Goal: Check status: Check status

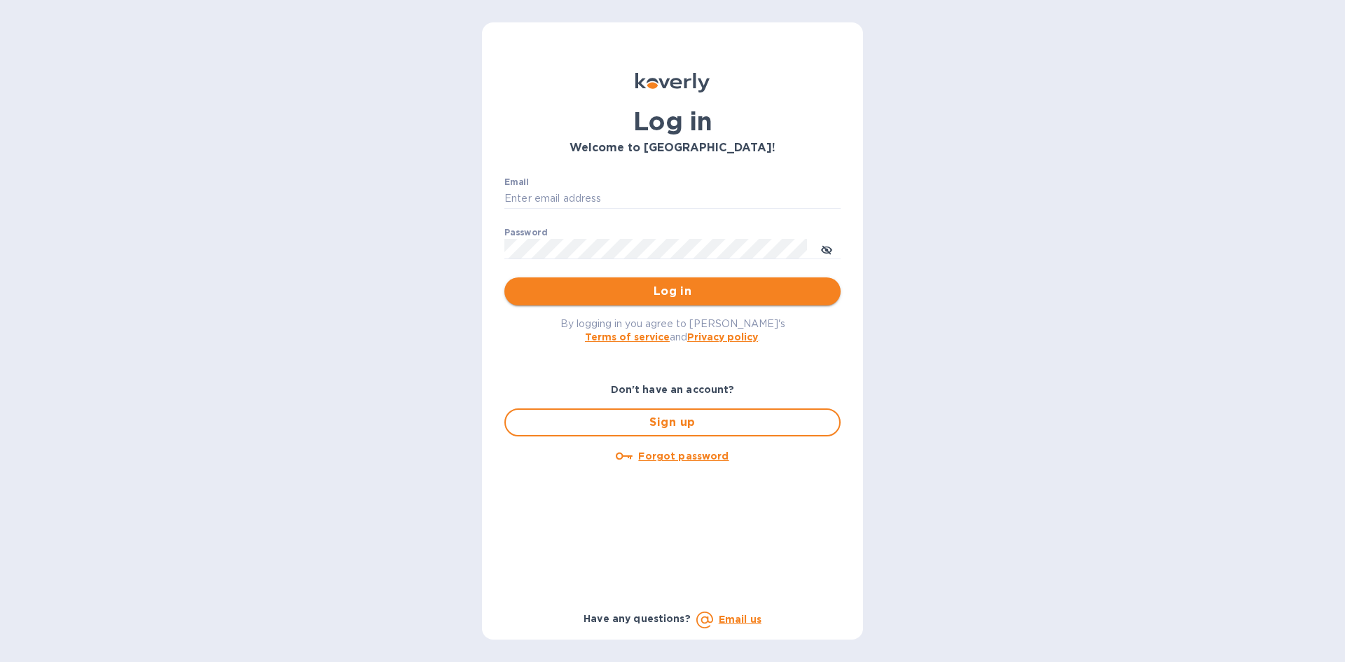
type input "[EMAIL_ADDRESS][DOMAIN_NAME]"
click at [626, 284] on span "Log in" at bounding box center [673, 291] width 314 height 17
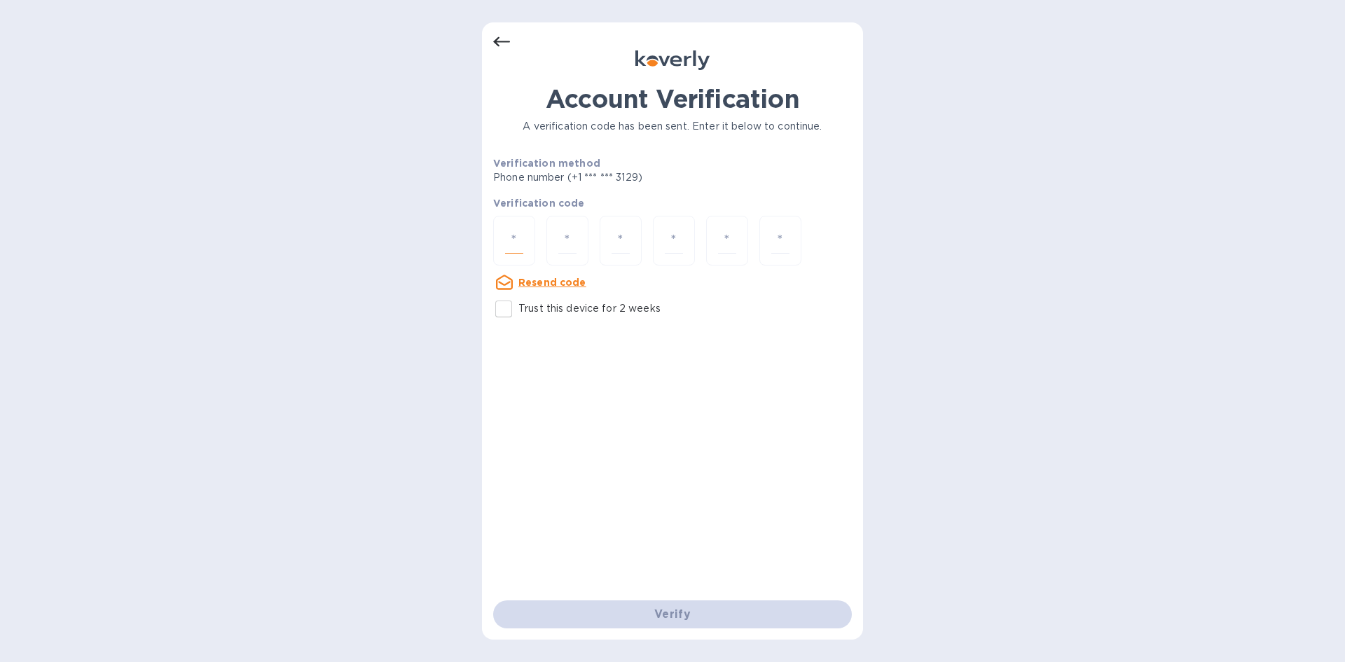
click at [515, 247] on input "number" at bounding box center [514, 241] width 18 height 26
type input "8"
type input "6"
type input "8"
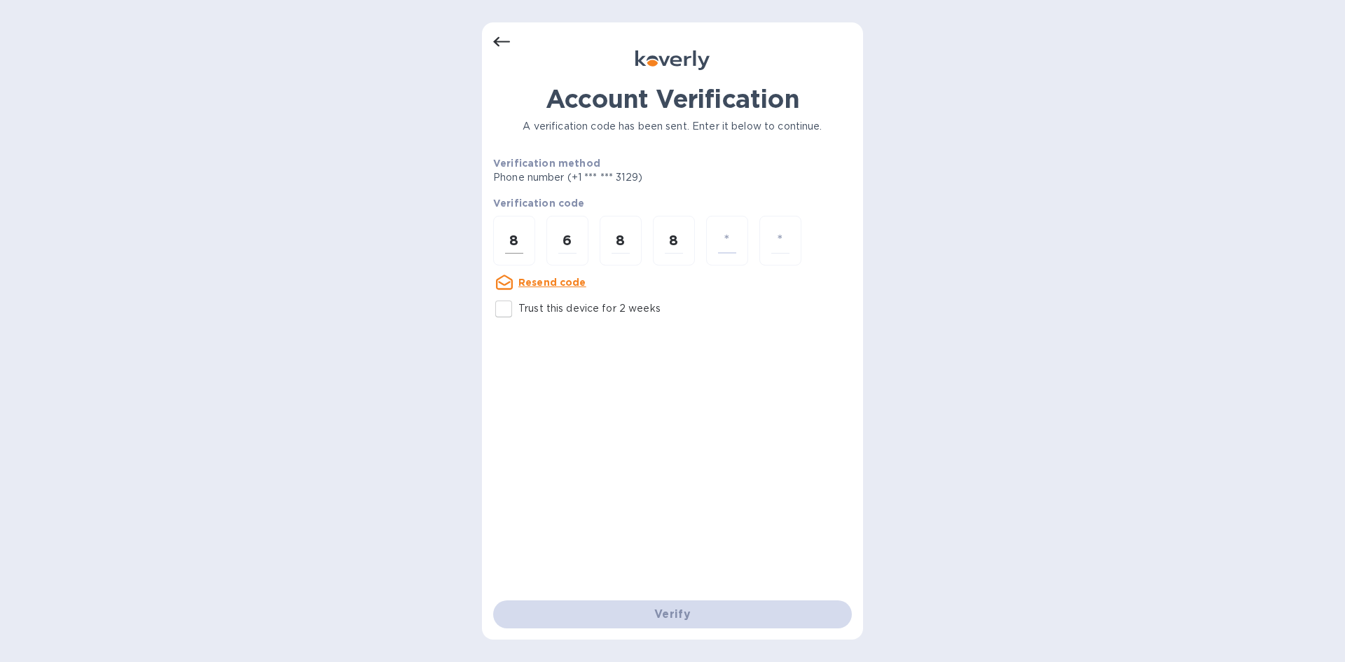
type input "0"
type input "8"
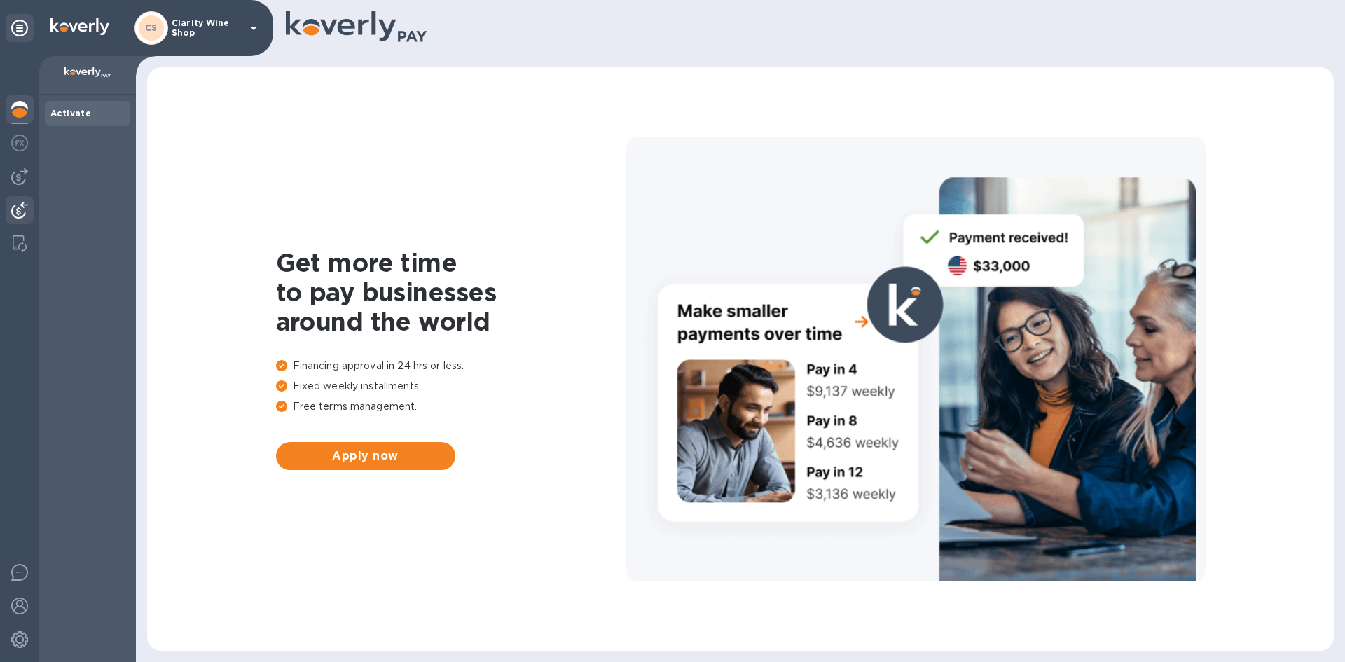
click at [15, 205] on img at bounding box center [19, 210] width 17 height 17
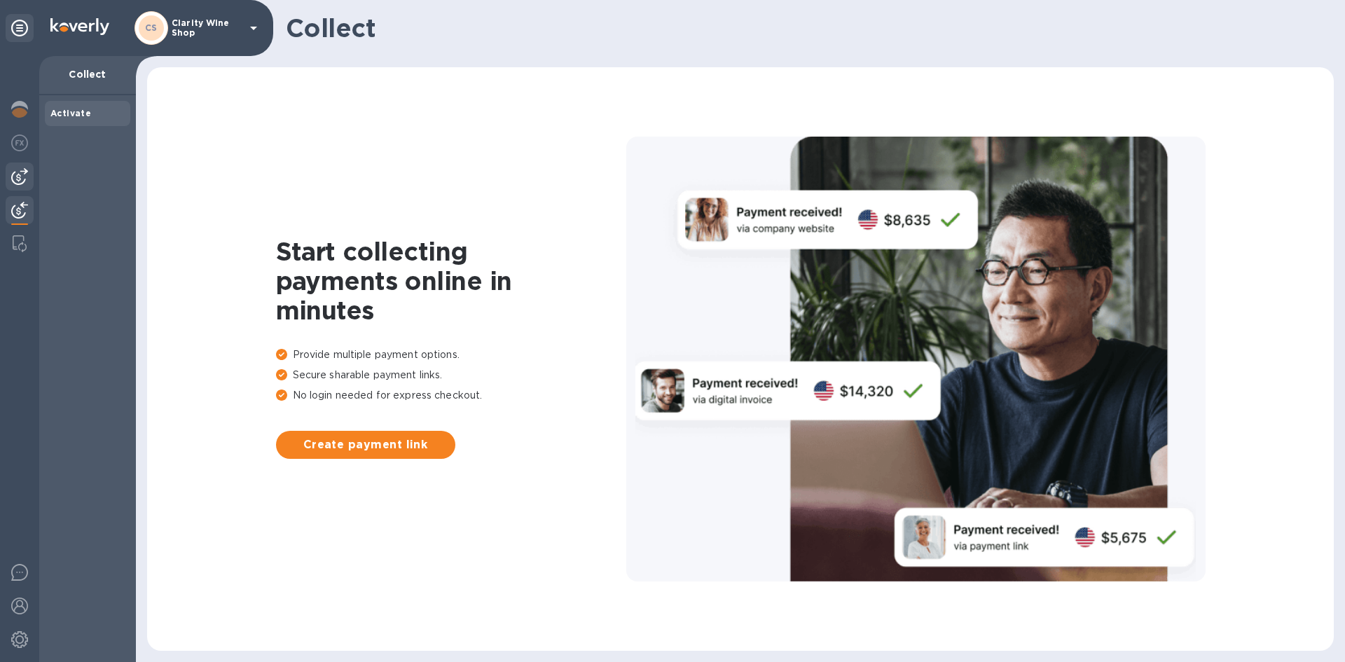
click at [16, 177] on img at bounding box center [19, 176] width 17 height 17
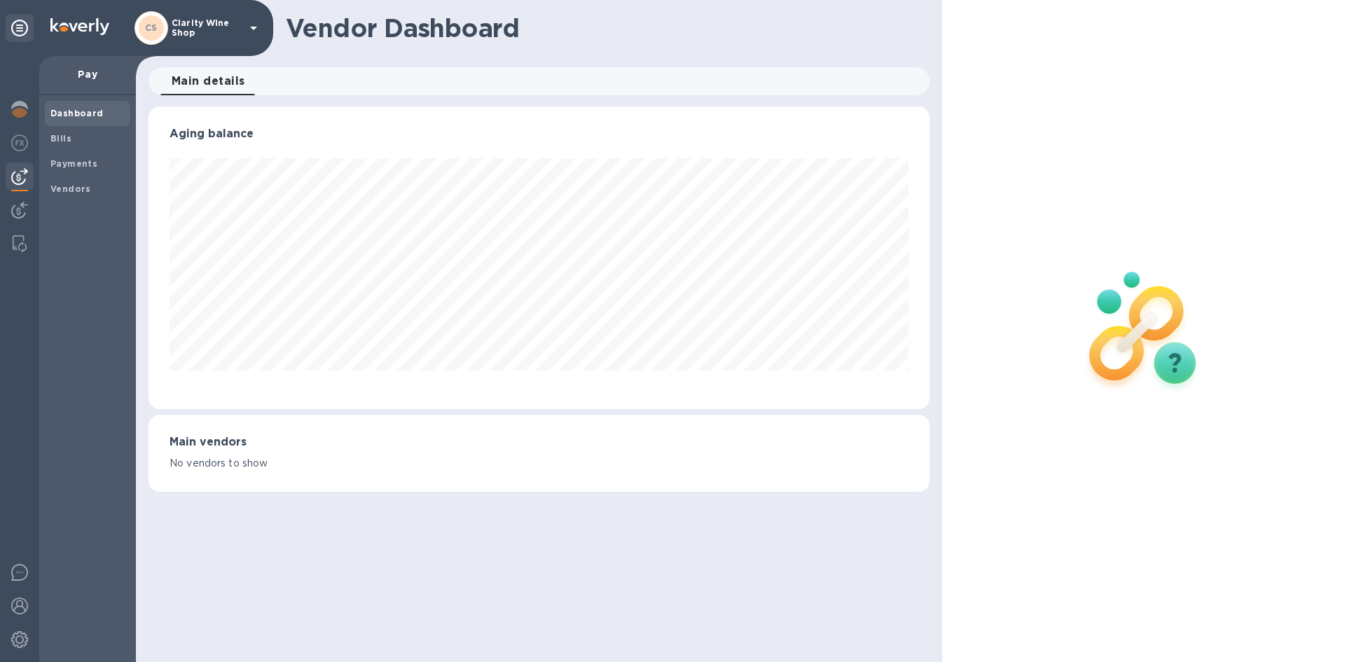
scroll to position [303, 780]
click at [13, 148] on img at bounding box center [19, 142] width 17 height 17
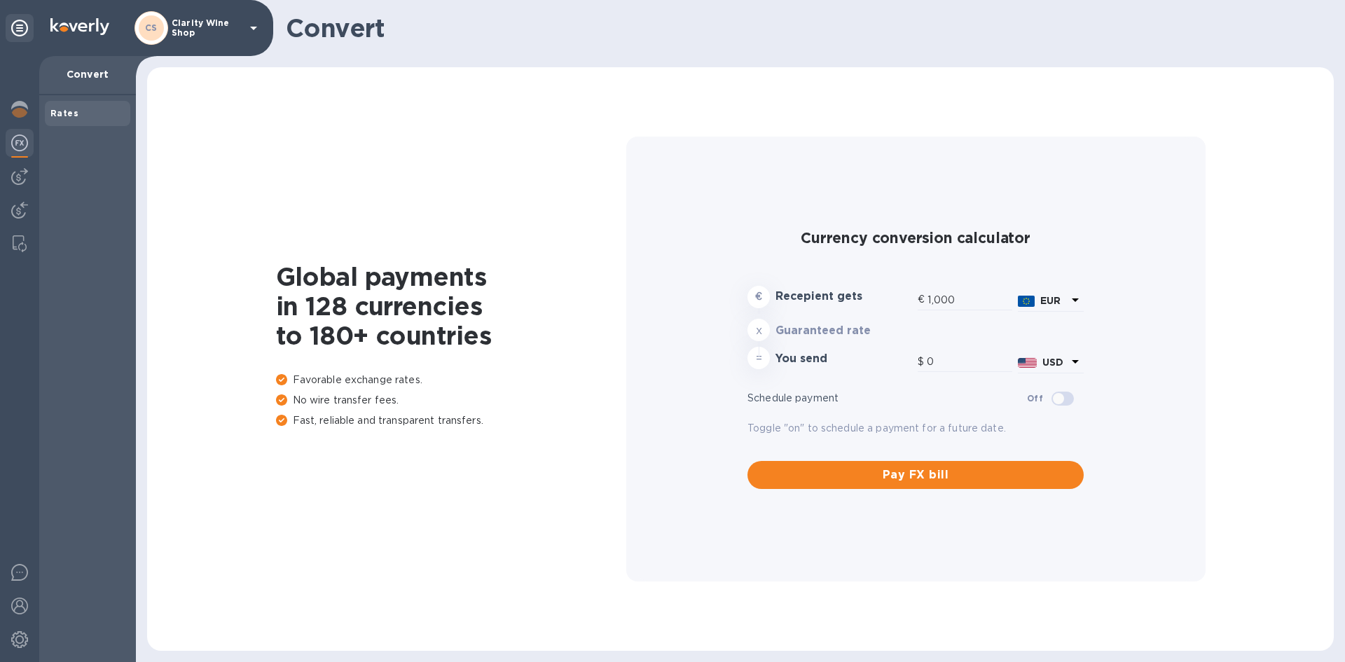
type input "1,181.39"
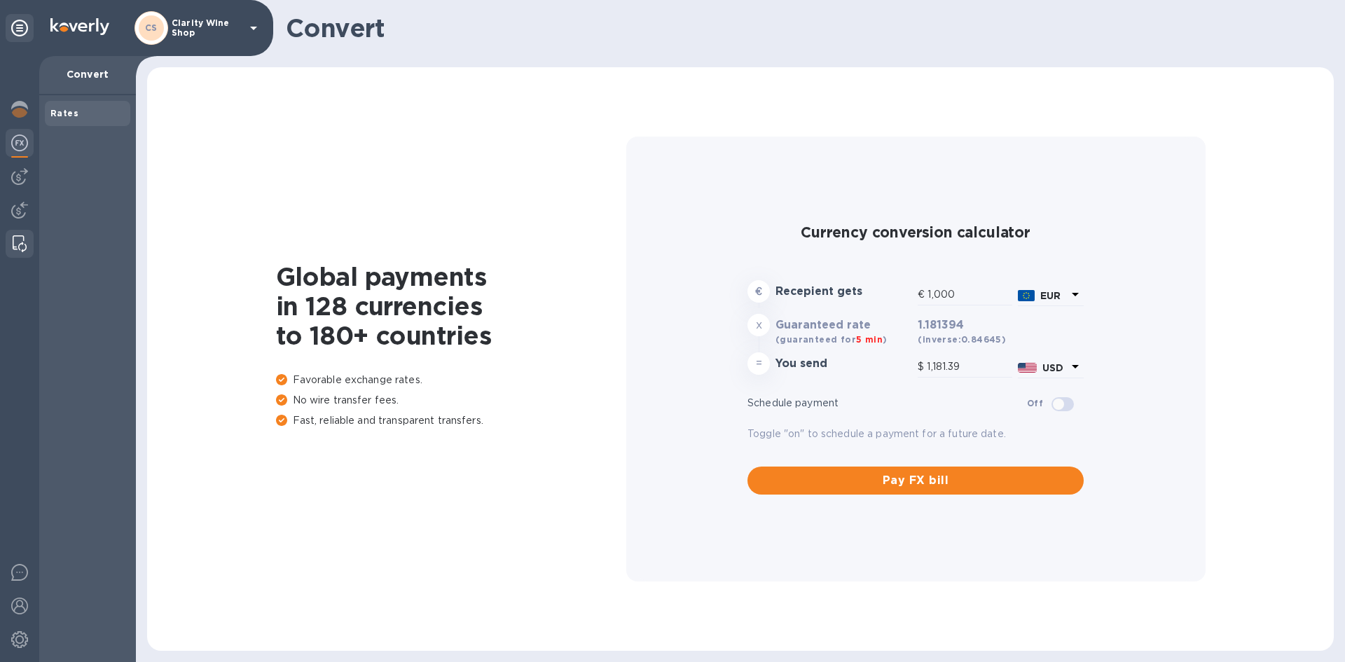
click at [23, 242] on img at bounding box center [20, 243] width 14 height 17
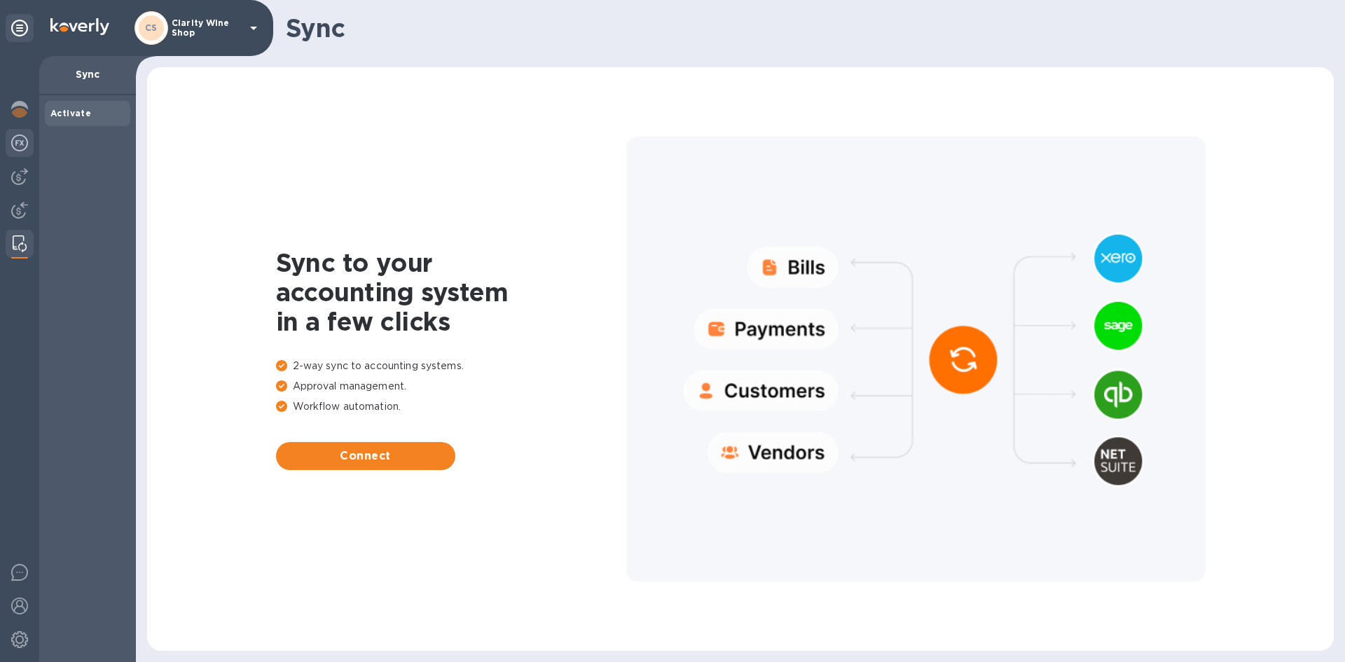
click at [17, 130] on div at bounding box center [20, 144] width 28 height 31
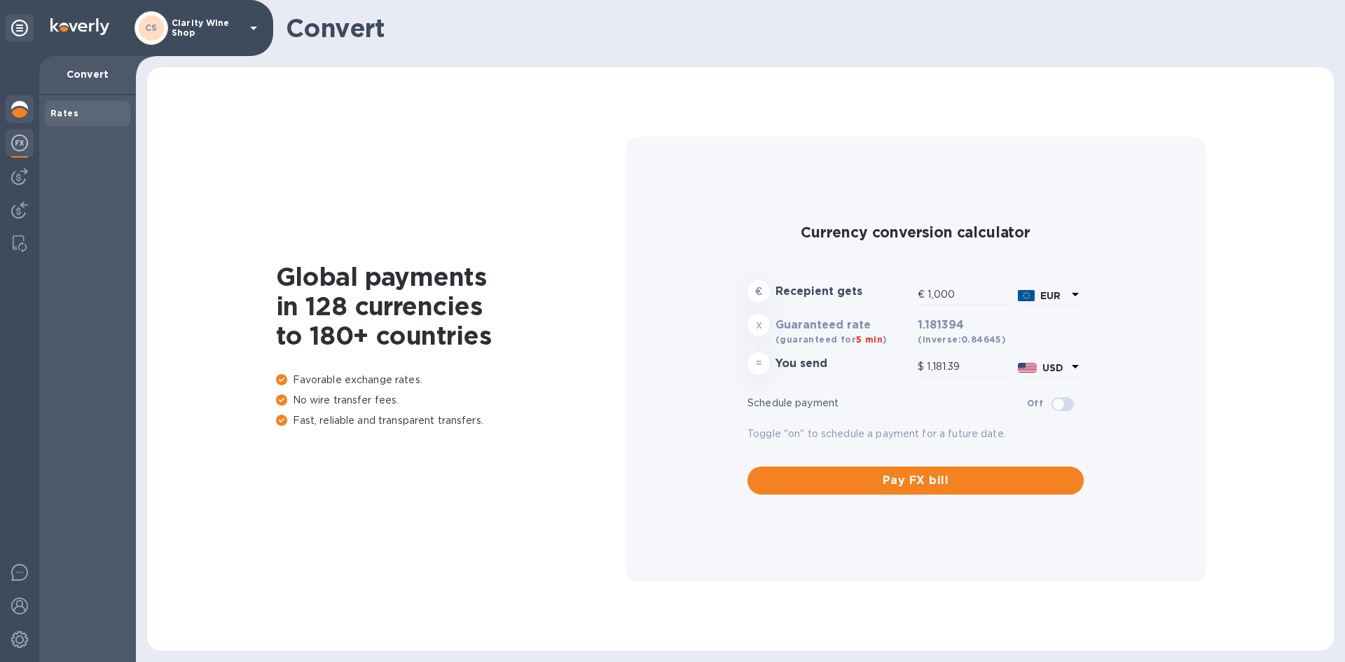
click at [19, 104] on img at bounding box center [19, 109] width 17 height 17
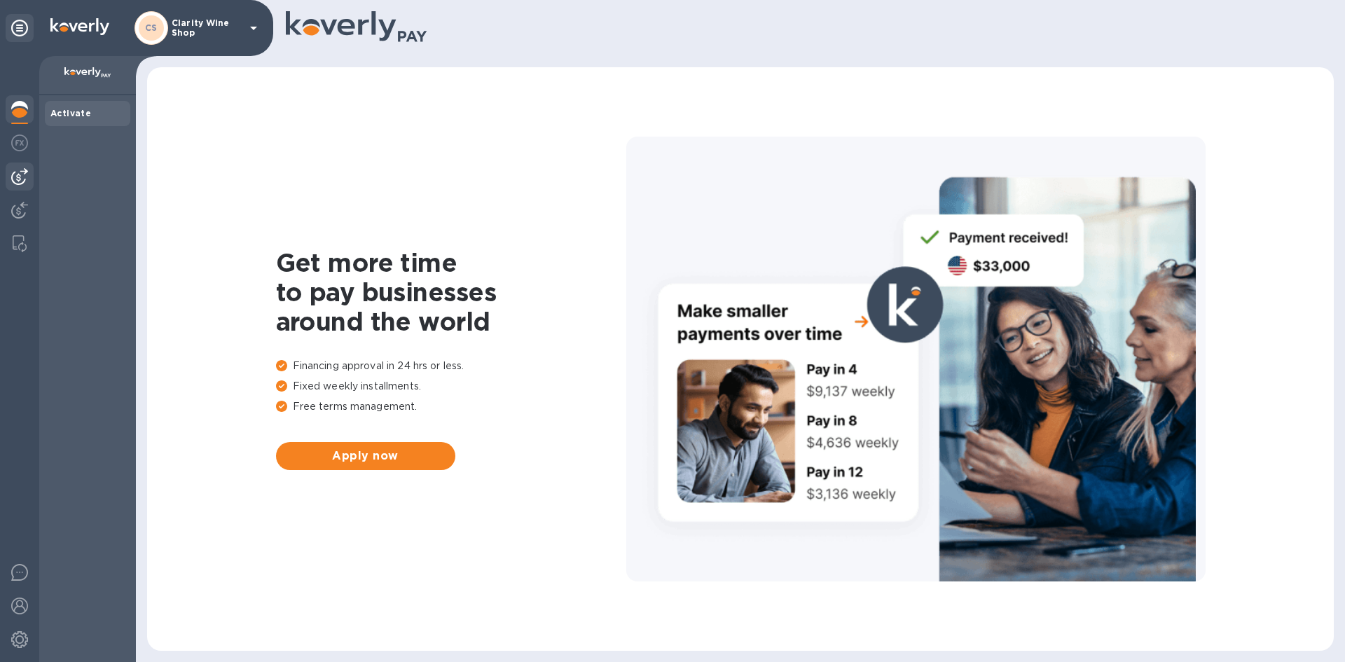
click at [14, 174] on div at bounding box center [20, 177] width 28 height 28
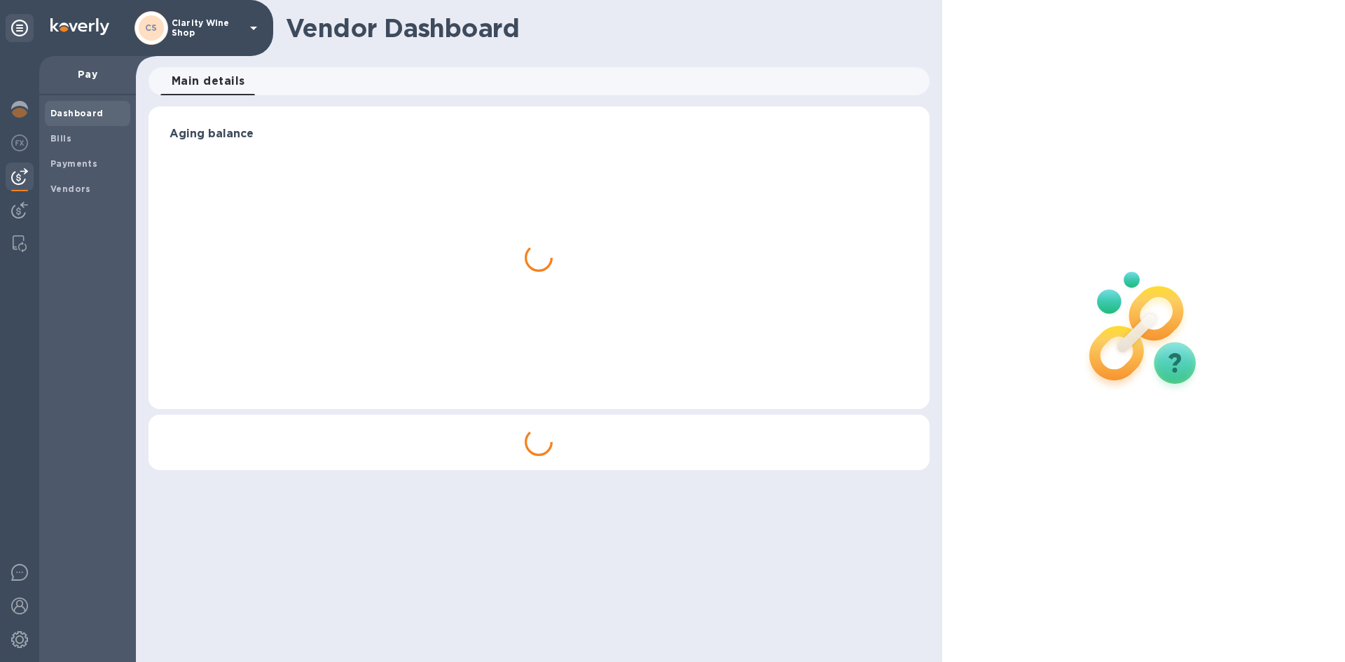
click at [14, 174] on img at bounding box center [19, 176] width 17 height 17
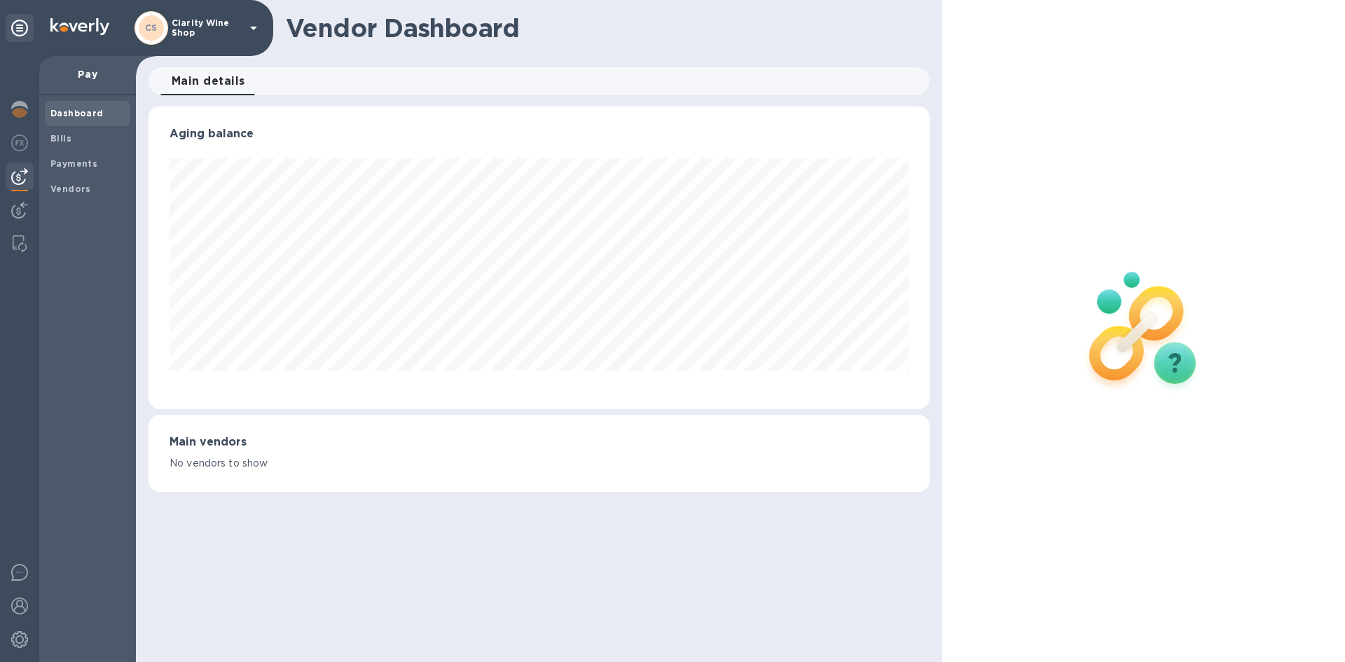
scroll to position [303, 780]
click at [13, 210] on img at bounding box center [19, 210] width 17 height 17
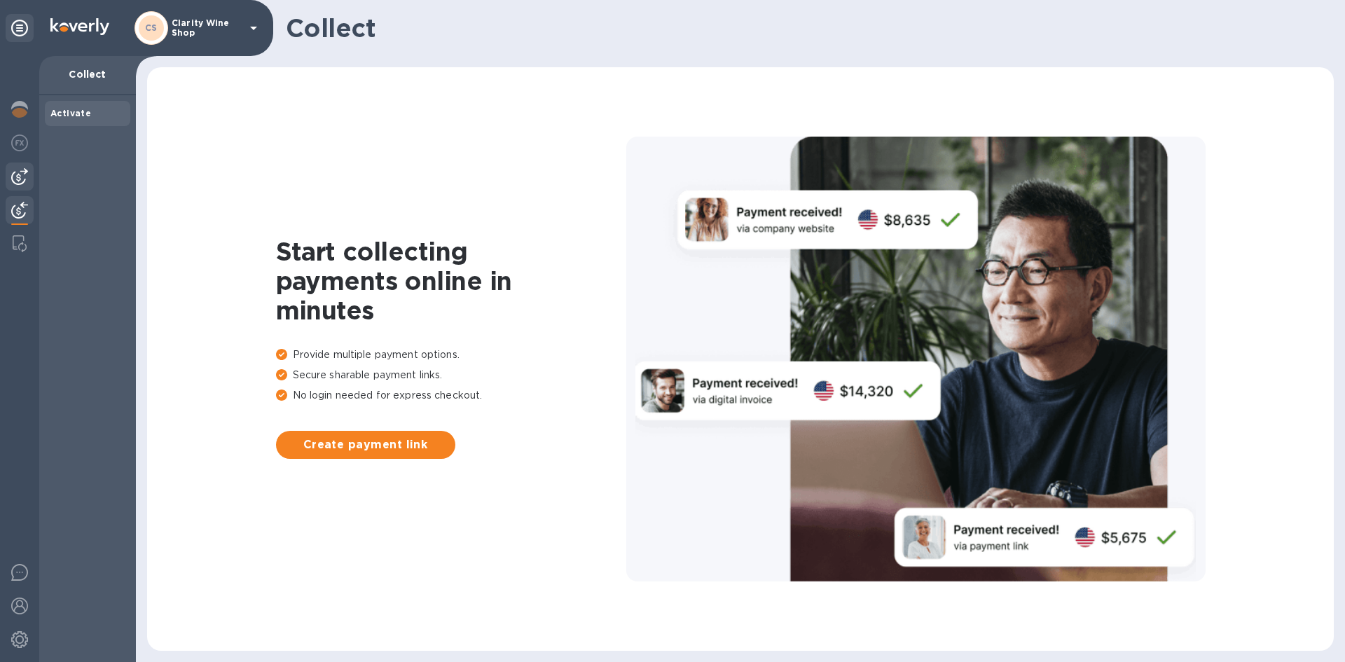
click at [24, 177] on img at bounding box center [19, 176] width 17 height 17
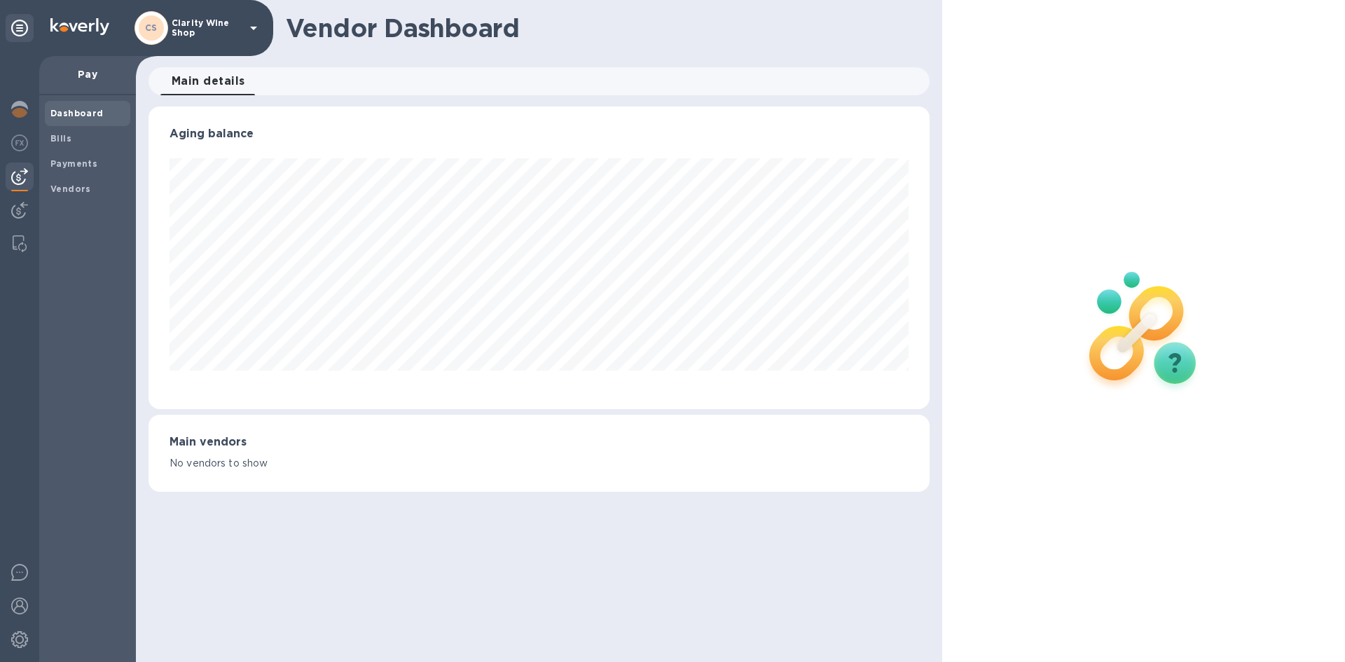
scroll to position [303, 780]
click at [22, 153] on div at bounding box center [20, 144] width 28 height 31
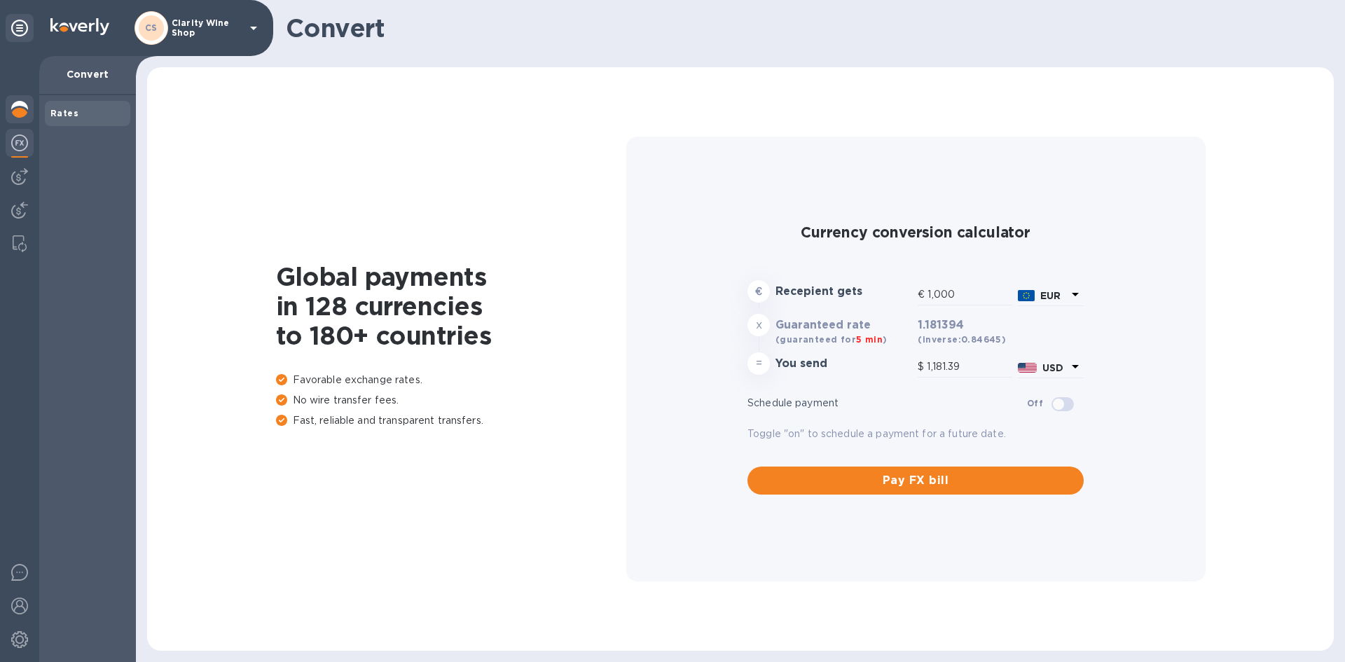
click at [17, 116] on img at bounding box center [19, 109] width 17 height 17
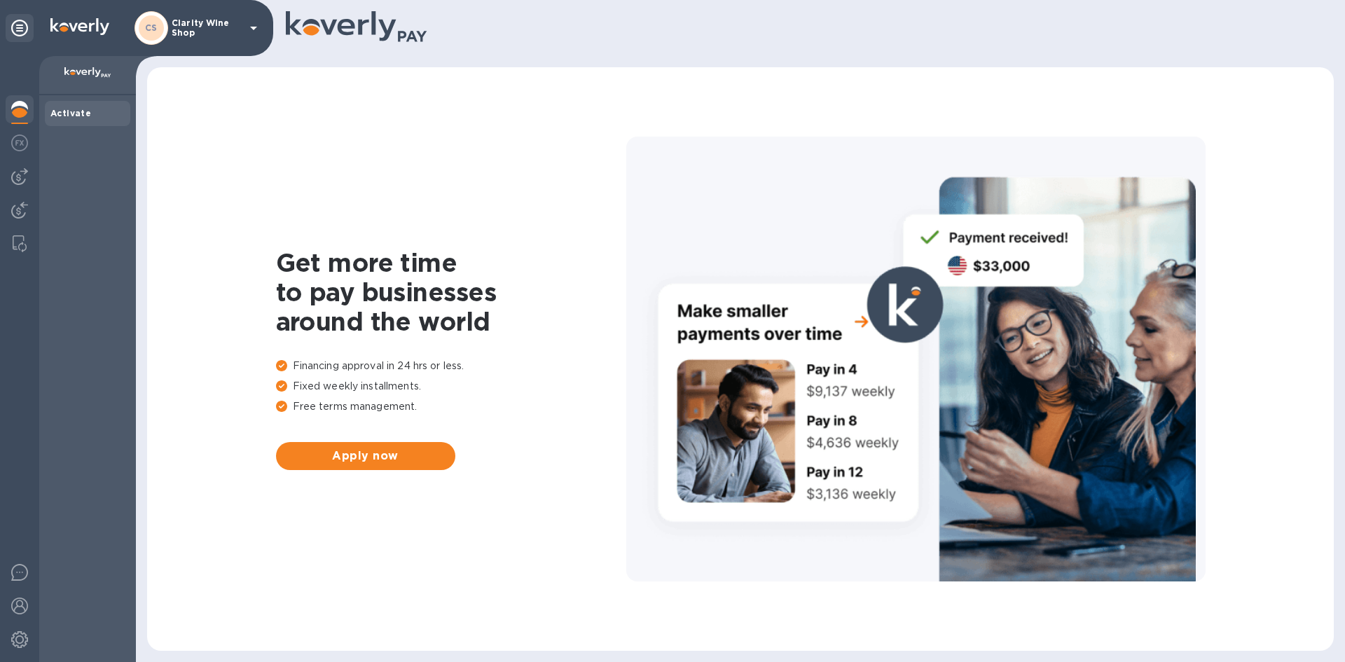
click at [200, 24] on p "Clarity Wine Shop" at bounding box center [207, 28] width 70 height 20
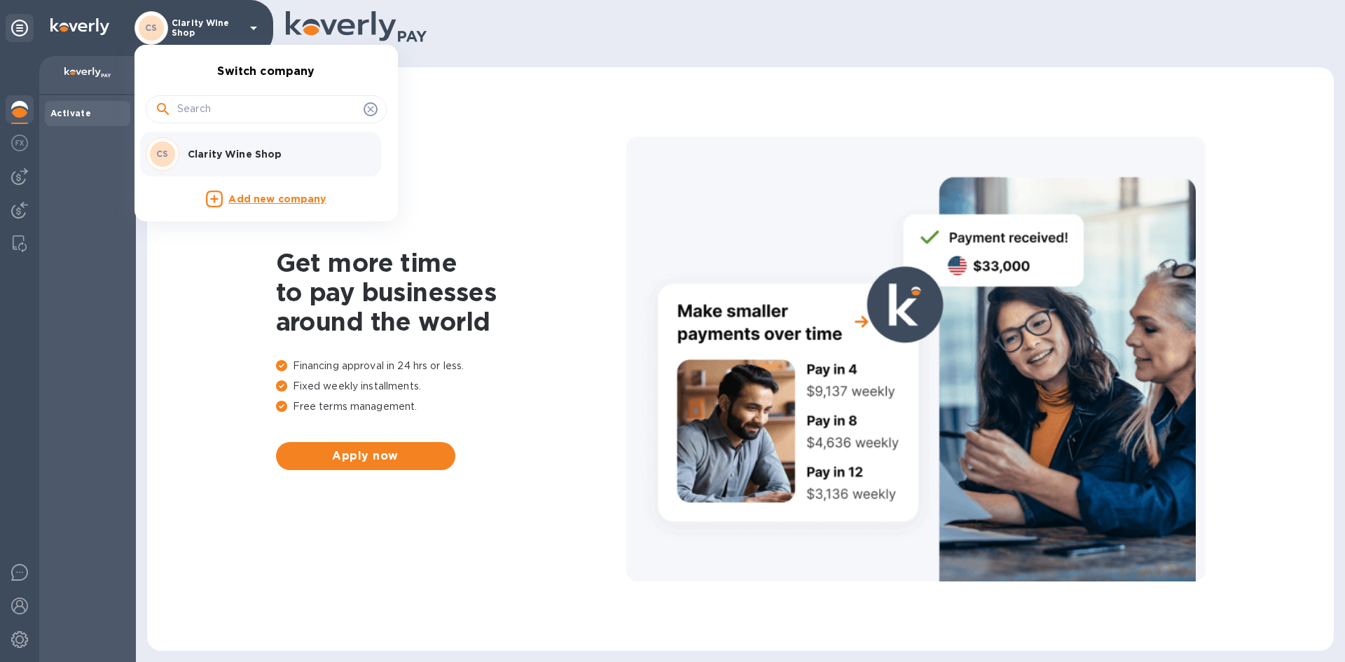
click at [200, 24] on div at bounding box center [672, 331] width 1345 height 662
